Goal: Task Accomplishment & Management: Use online tool/utility

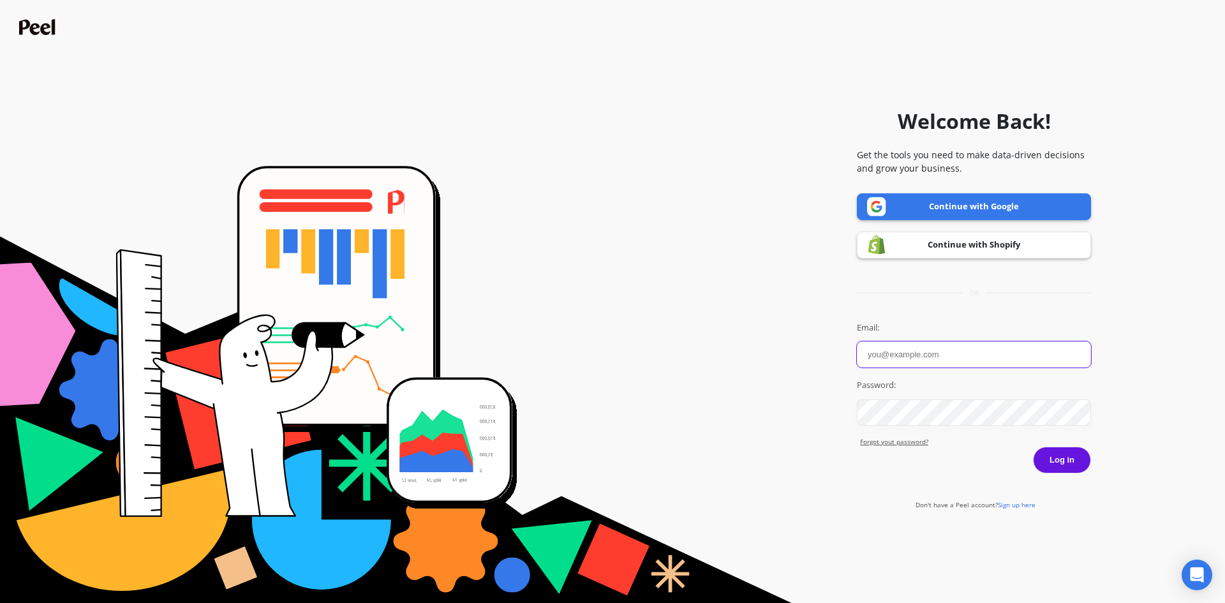
click at [887, 356] on input "Email:" at bounding box center [974, 354] width 234 height 26
paste input "[EMAIL_ADDRESS][DOMAIN_NAME]"
type input "[EMAIL_ADDRESS][DOMAIN_NAME]"
click at [1065, 466] on button "Log in" at bounding box center [1062, 460] width 58 height 27
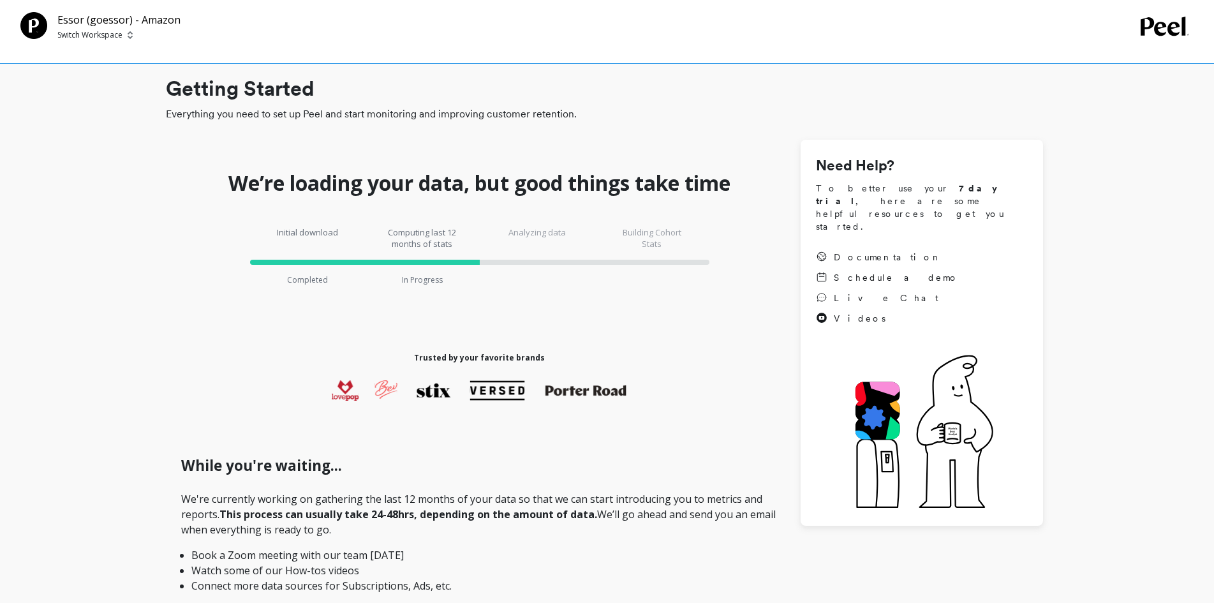
click at [115, 36] on p "Switch Workspace" at bounding box center [89, 35] width 65 height 10
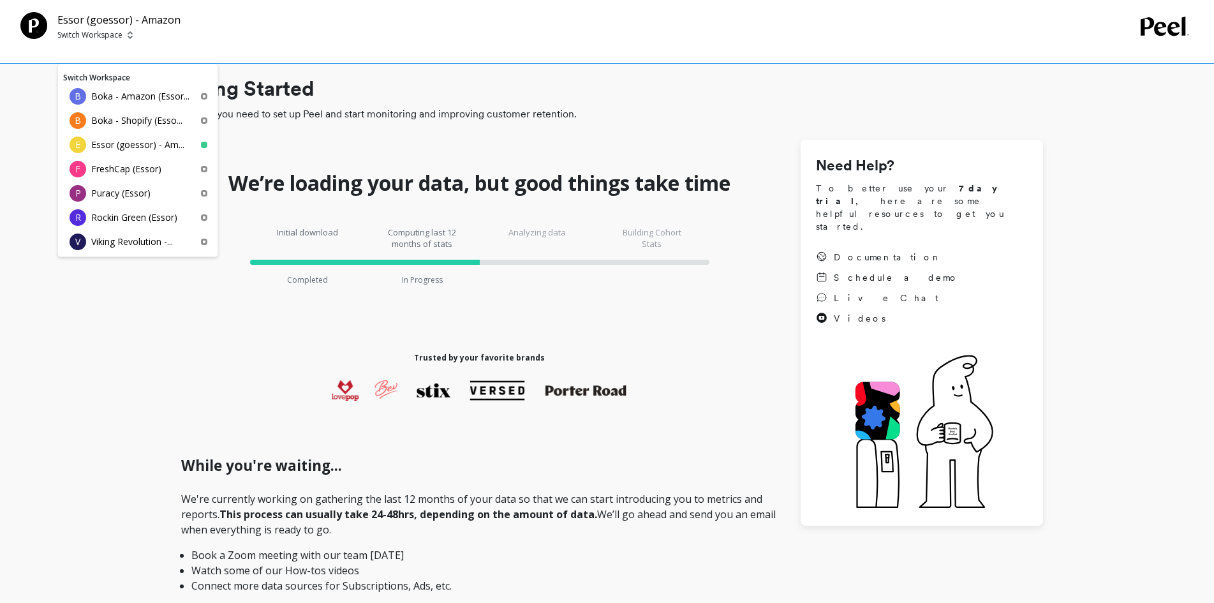
drag, startPoint x: 100, startPoint y: 118, endPoint x: 114, endPoint y: 122, distance: 15.2
click at [100, 118] on p "Boka - Shopify (Esso..." at bounding box center [136, 120] width 91 height 13
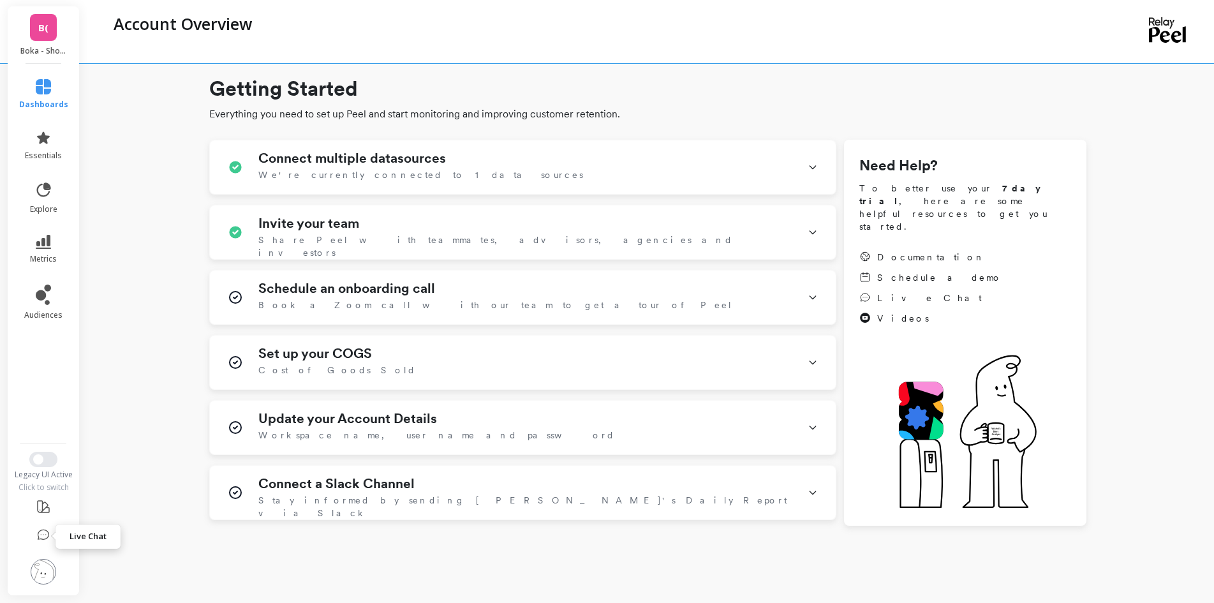
drag, startPoint x: 42, startPoint y: 535, endPoint x: 76, endPoint y: 530, distance: 34.3
click at [42, 535] on icon at bounding box center [43, 535] width 13 height 13
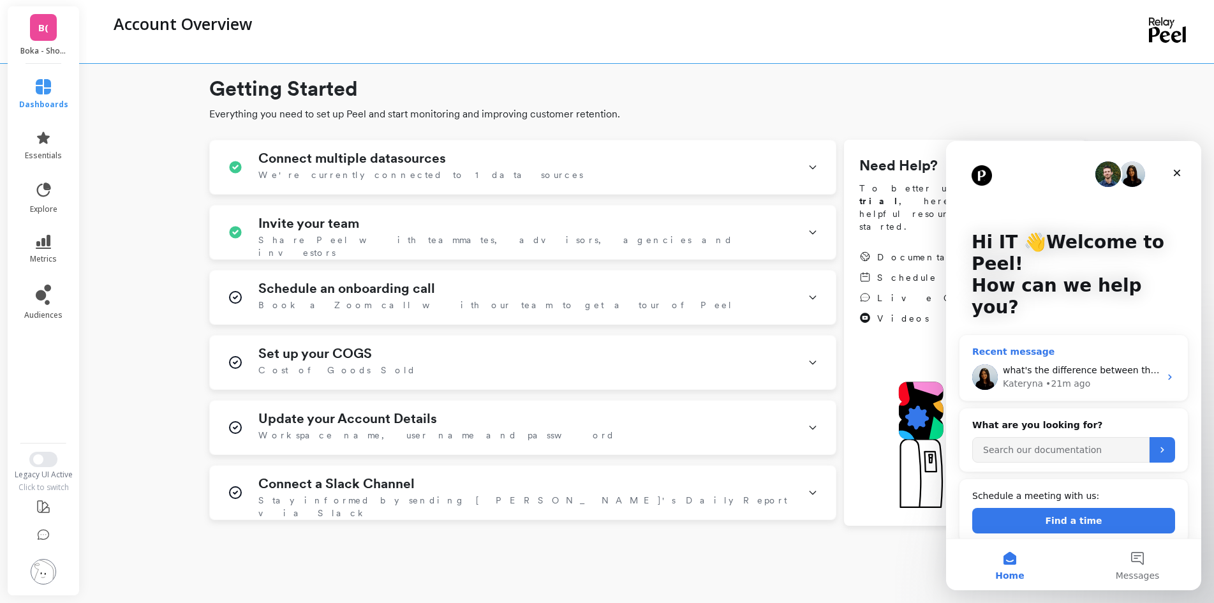
click at [1062, 353] on div "what's the difference between the two? just curious Kateryna • 21m ago" at bounding box center [1074, 376] width 228 height 47
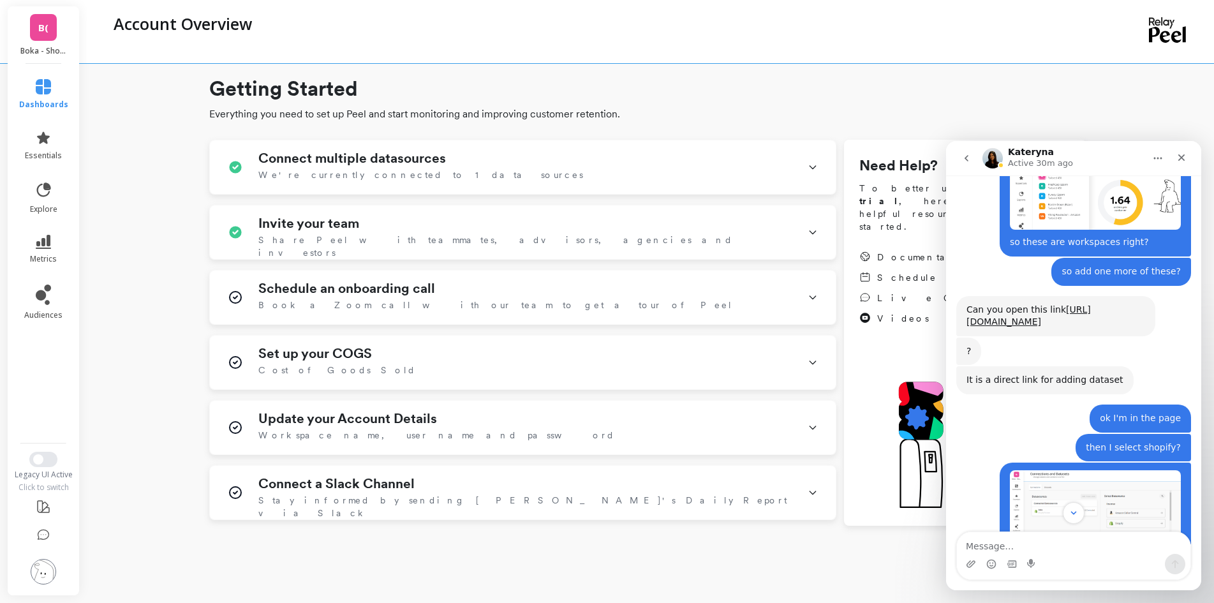
scroll to position [1127, 0]
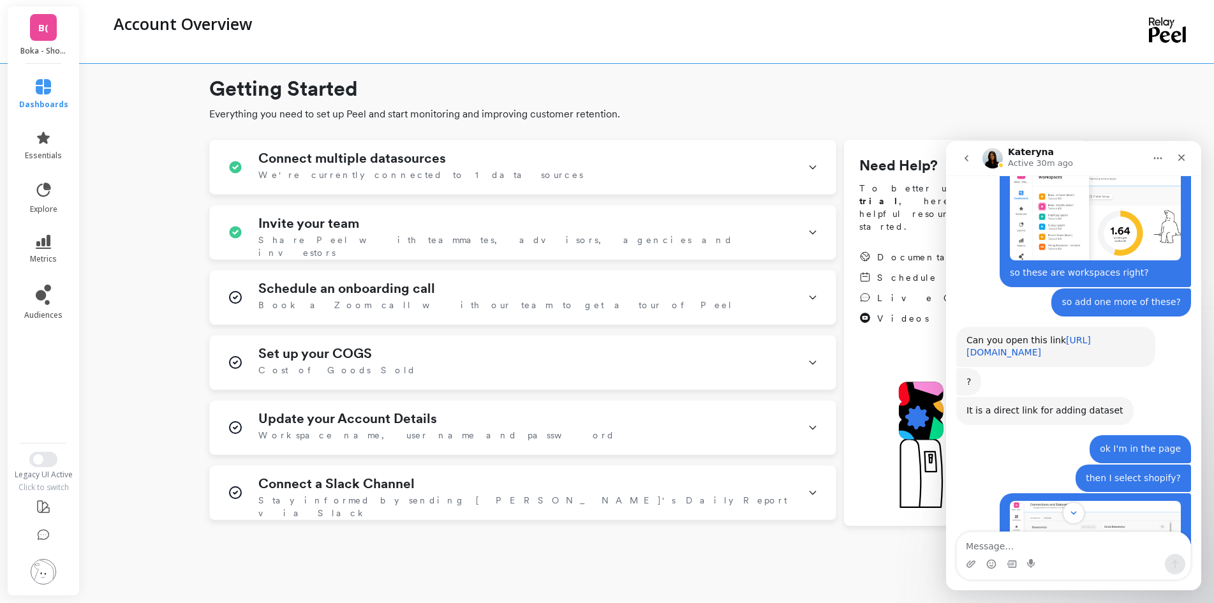
click at [1053, 335] on link "[URL][DOMAIN_NAME]" at bounding box center [1029, 346] width 124 height 23
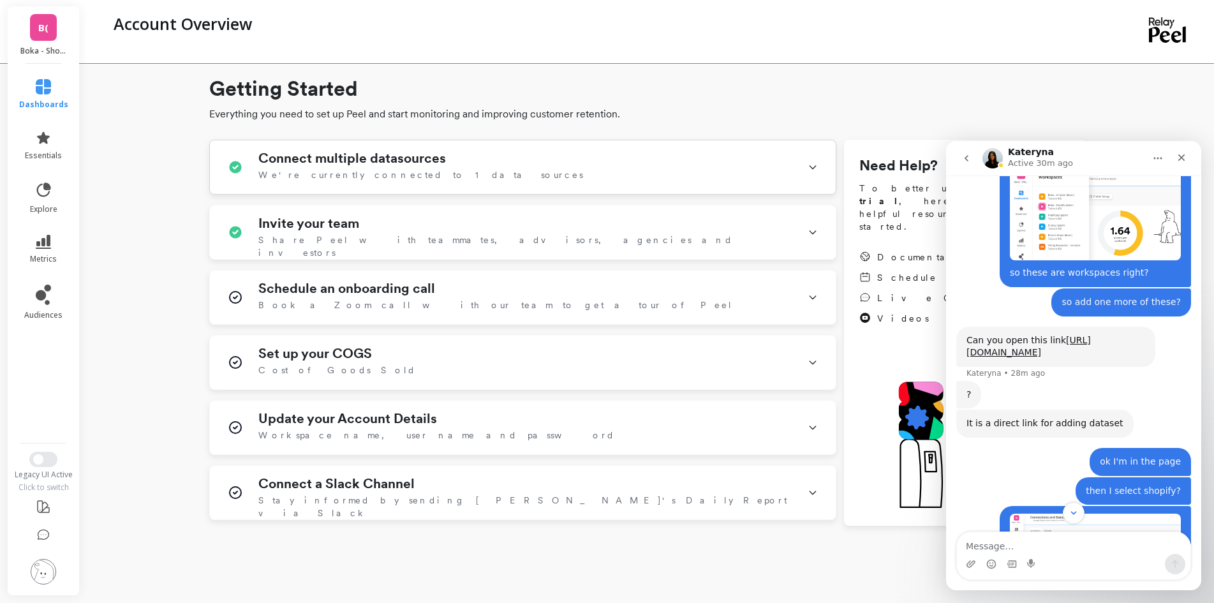
click at [794, 165] on div "Connect multiple datasources We're currently connected to 1 data sources" at bounding box center [523, 167] width 626 height 54
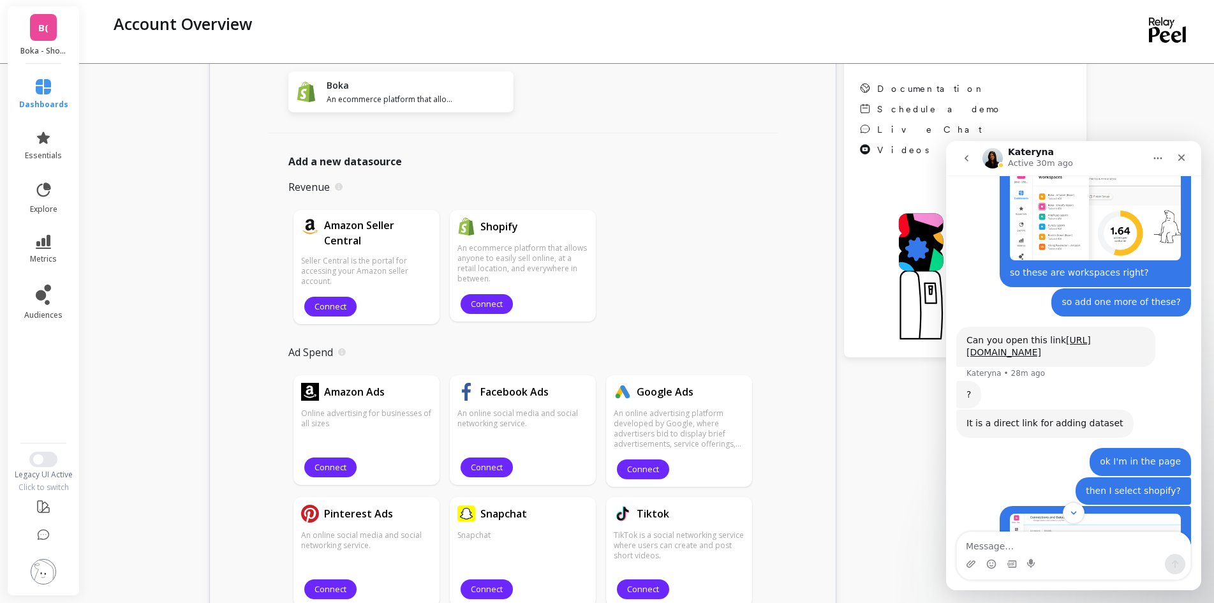
scroll to position [191, 0]
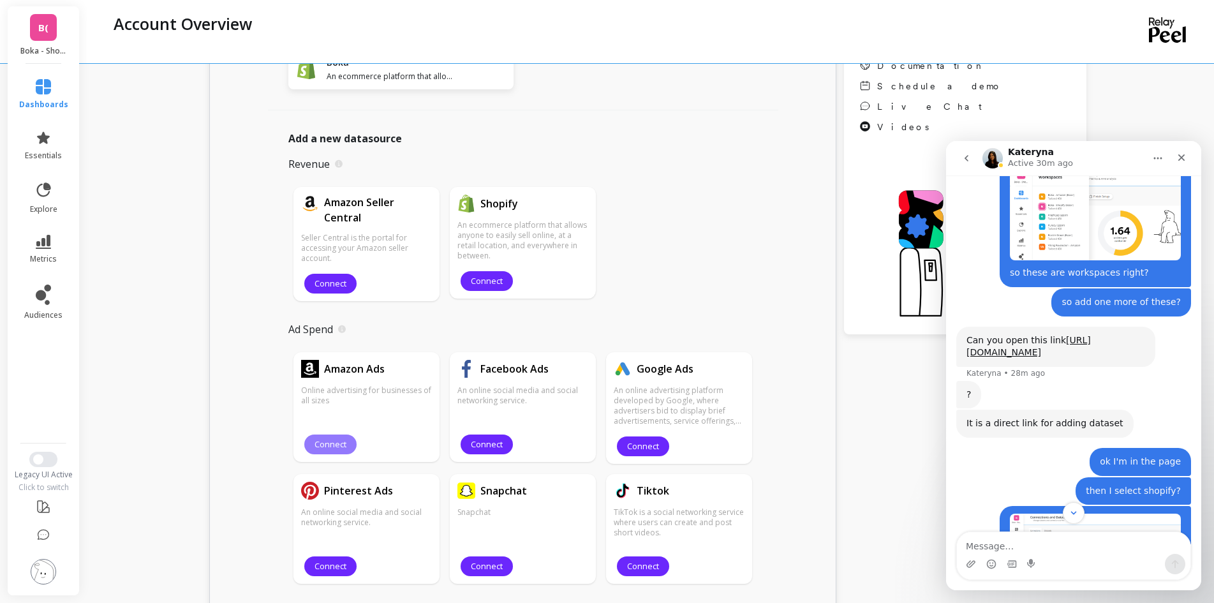
click at [332, 447] on span "Connect" at bounding box center [331, 444] width 32 height 12
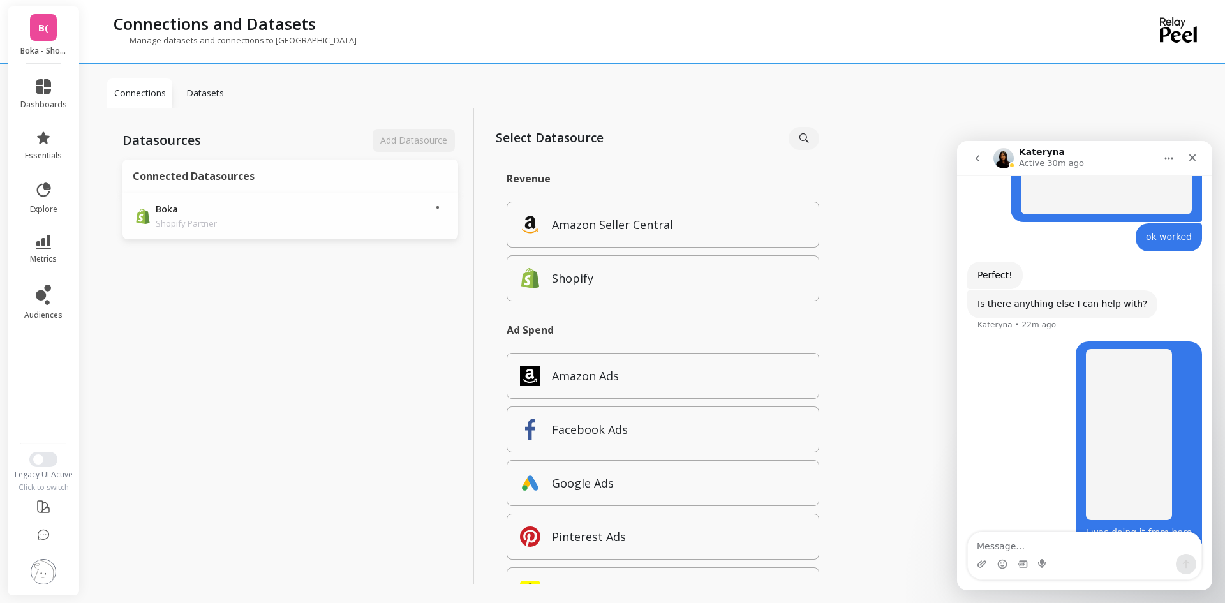
scroll to position [1893, 0]
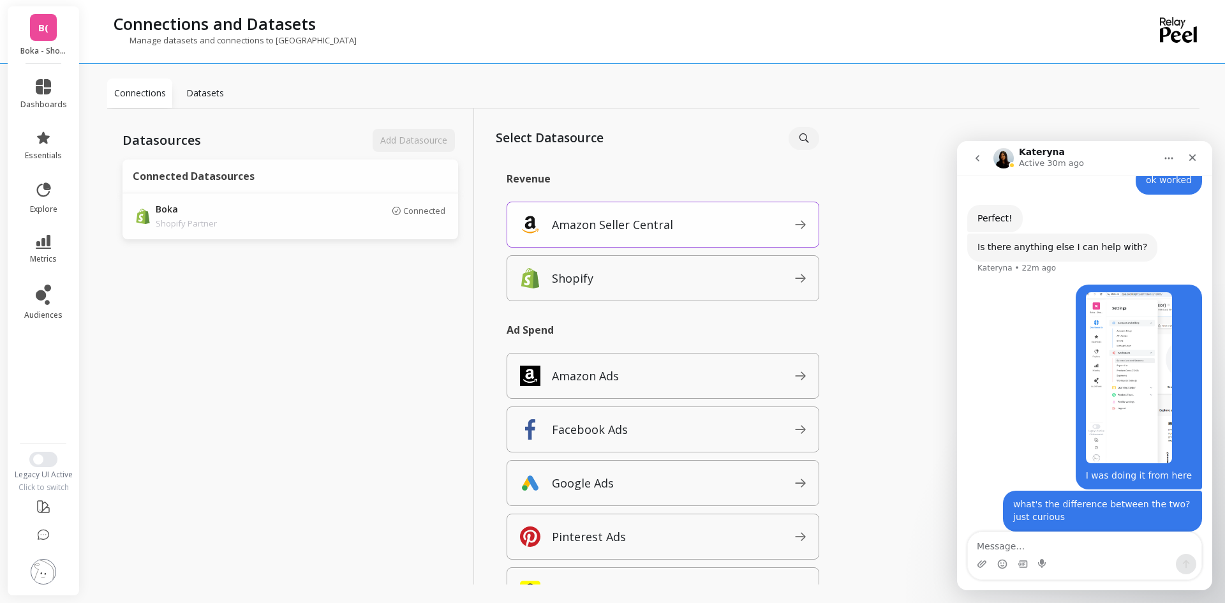
click at [656, 222] on p "Amazon Seller Central" at bounding box center [612, 225] width 121 height 18
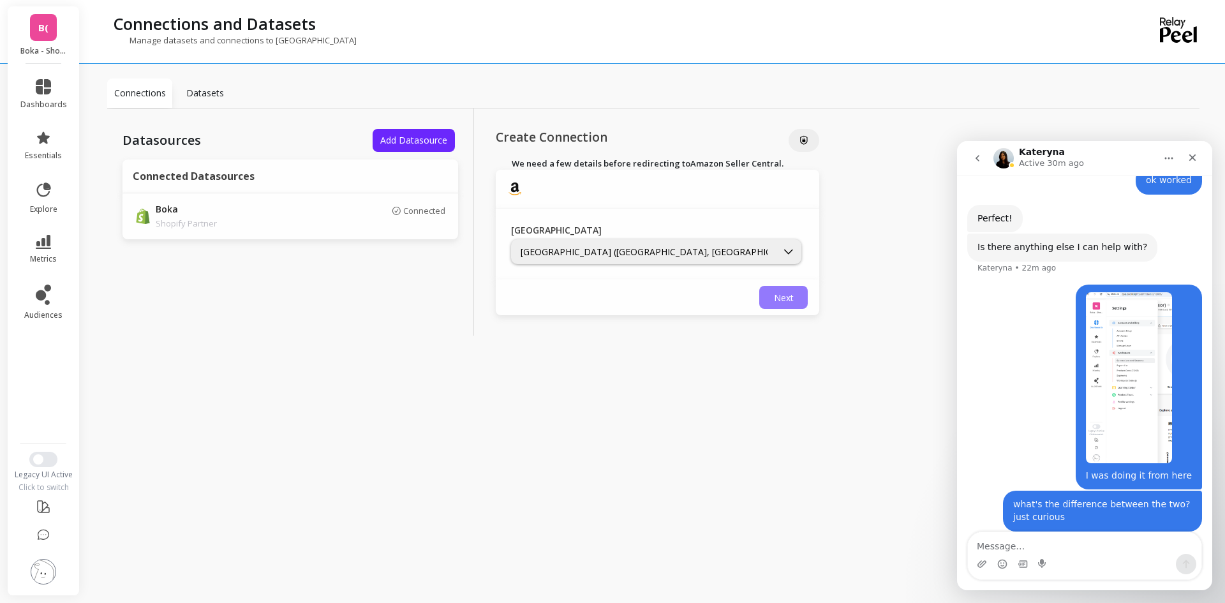
click at [782, 293] on span "Next" at bounding box center [784, 298] width 20 height 12
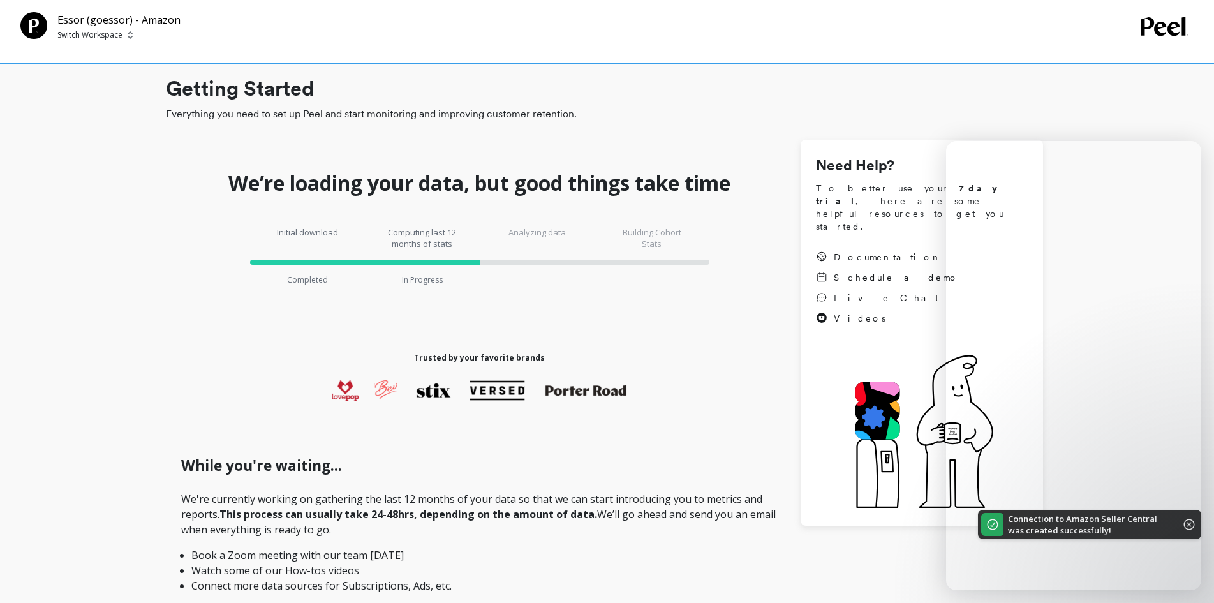
checkbox \(Essor\) "true"
checkbox Amazon "true"
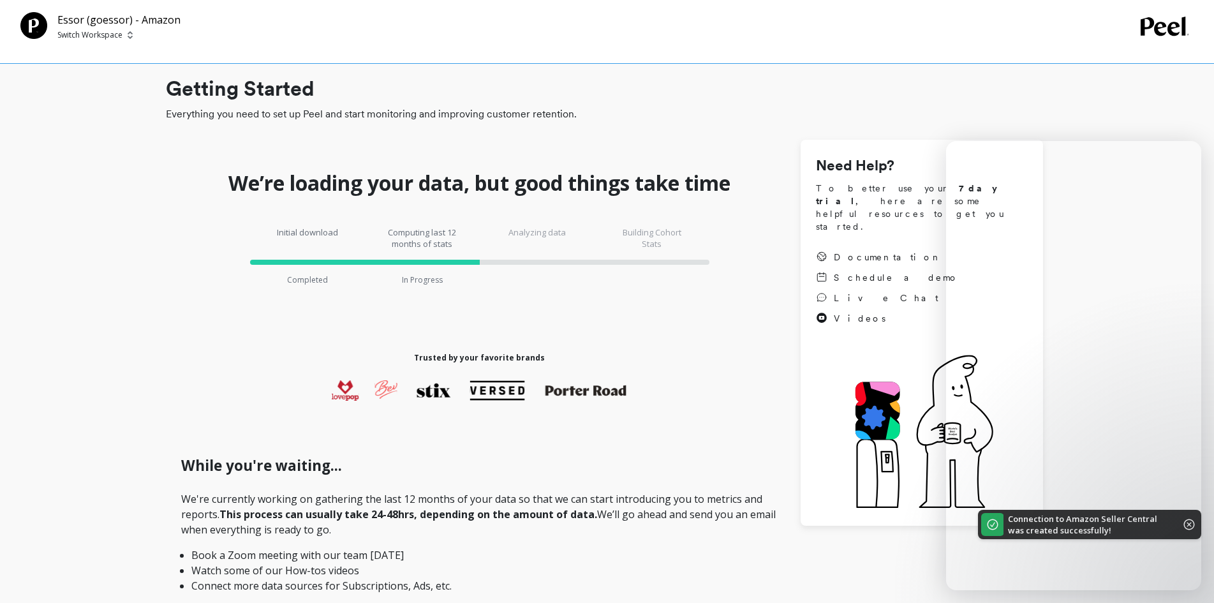
checkbox \(Essor\) "true"
checkbox Amazon "true"
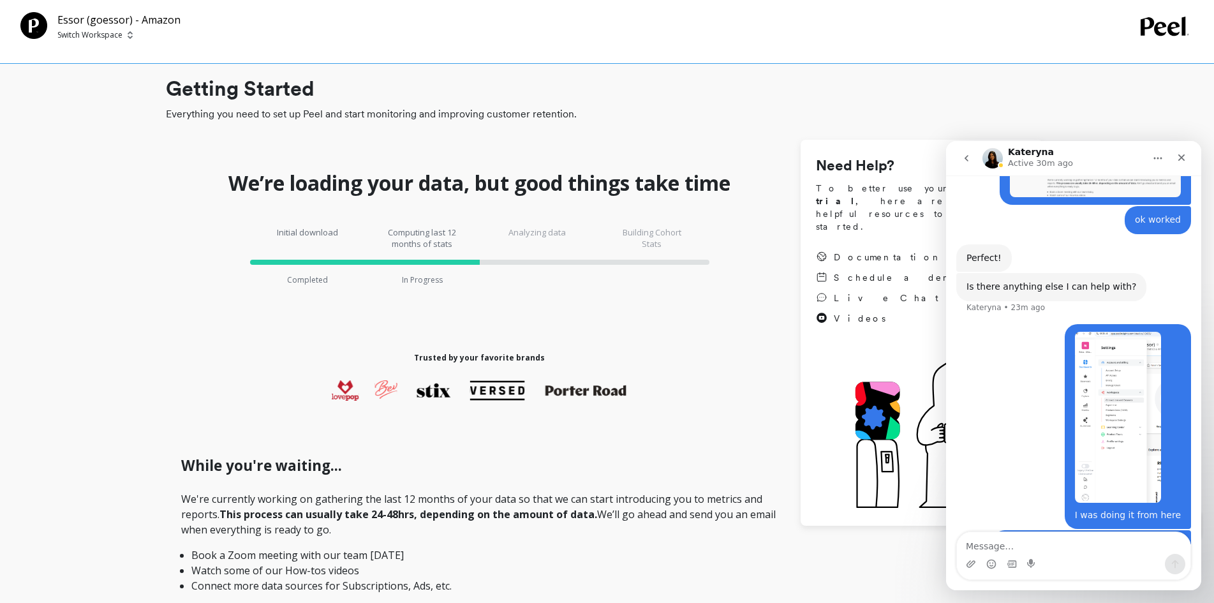
scroll to position [1893, 0]
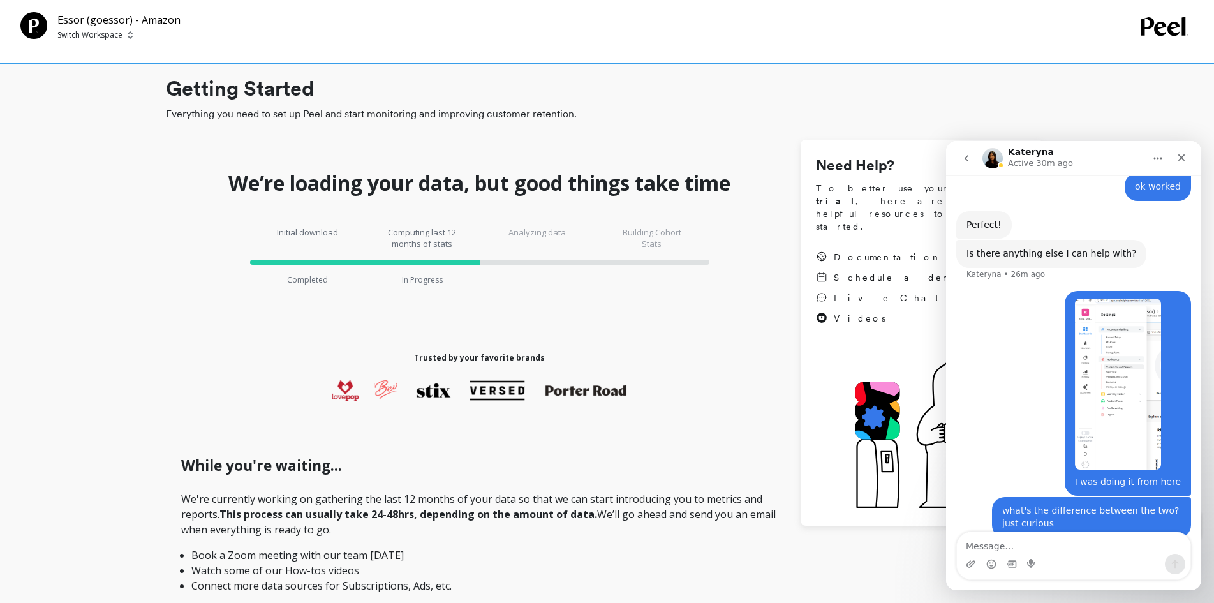
scroll to position [1893, 0]
